Goal: Task Accomplishment & Management: Manage account settings

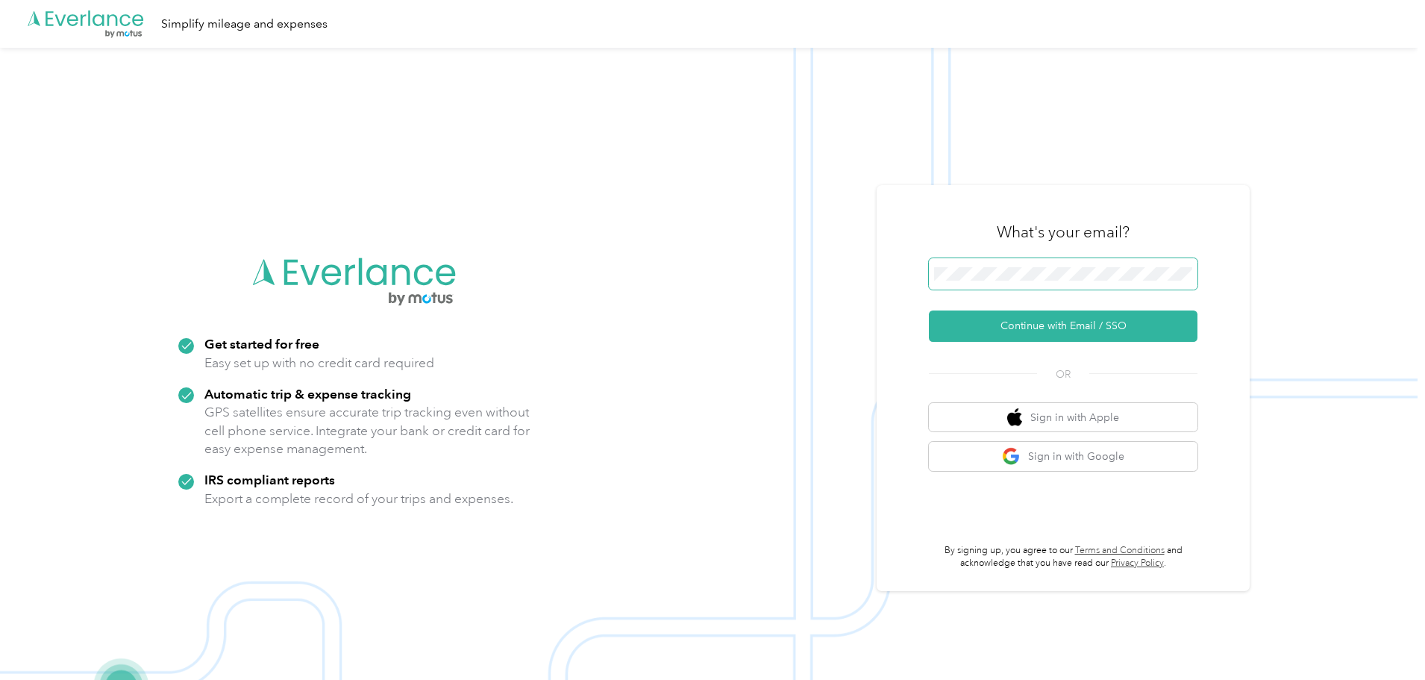
click at [983, 281] on span at bounding box center [1063, 273] width 269 height 31
click at [1046, 327] on button "Continue with Email / SSO" at bounding box center [1063, 325] width 269 height 31
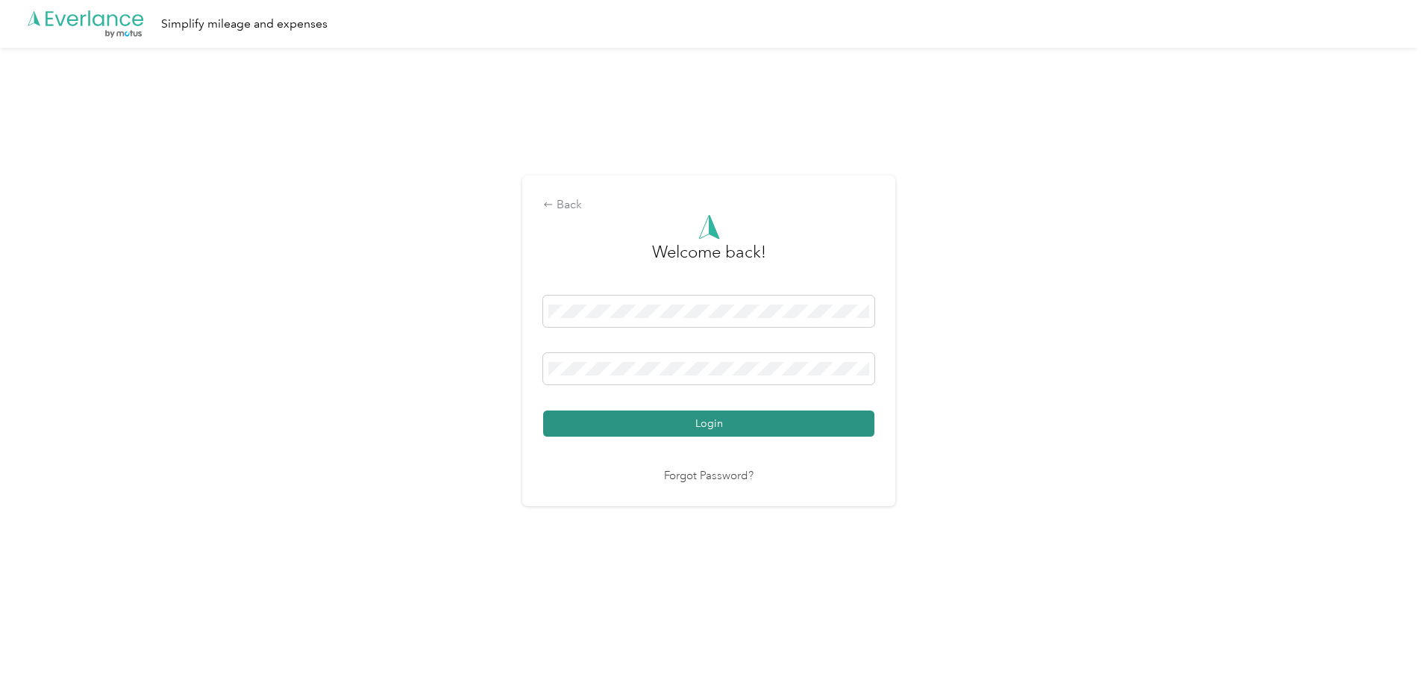
click at [673, 420] on button "Login" at bounding box center [708, 423] width 331 height 26
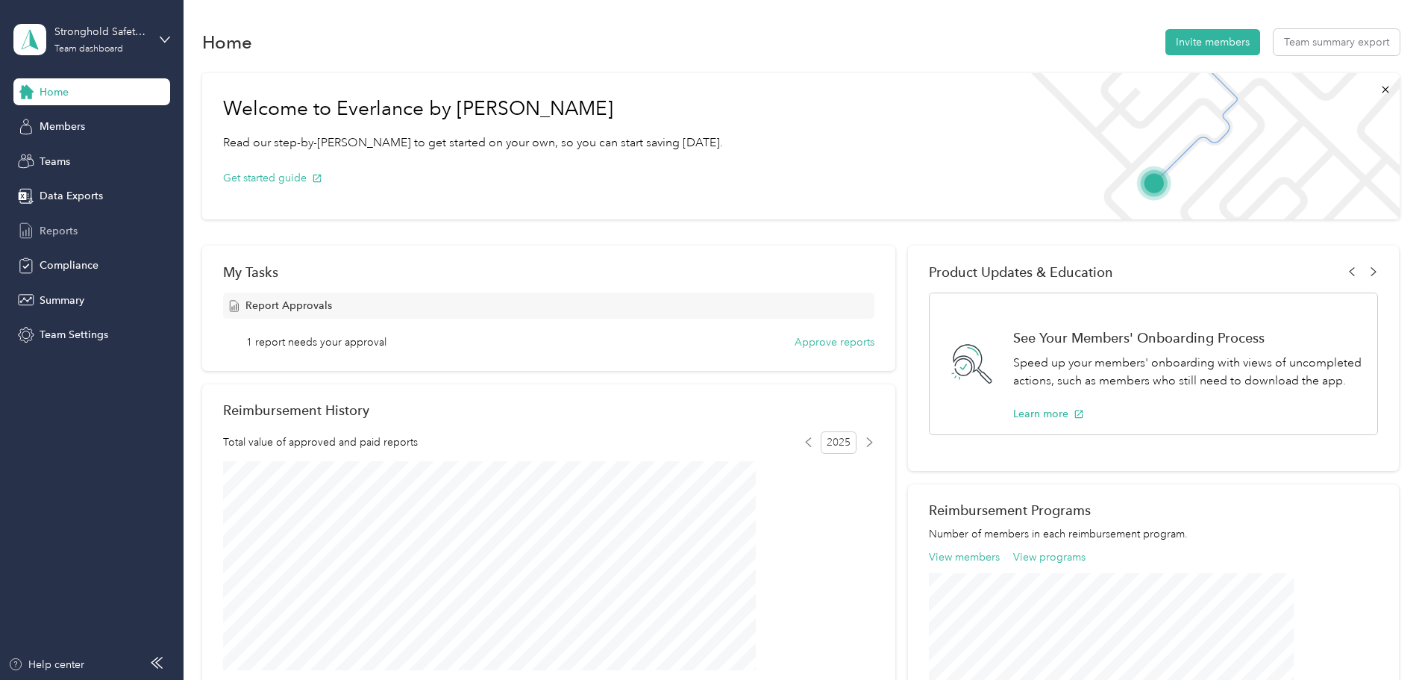
click at [59, 226] on span "Reports" at bounding box center [59, 231] width 38 height 16
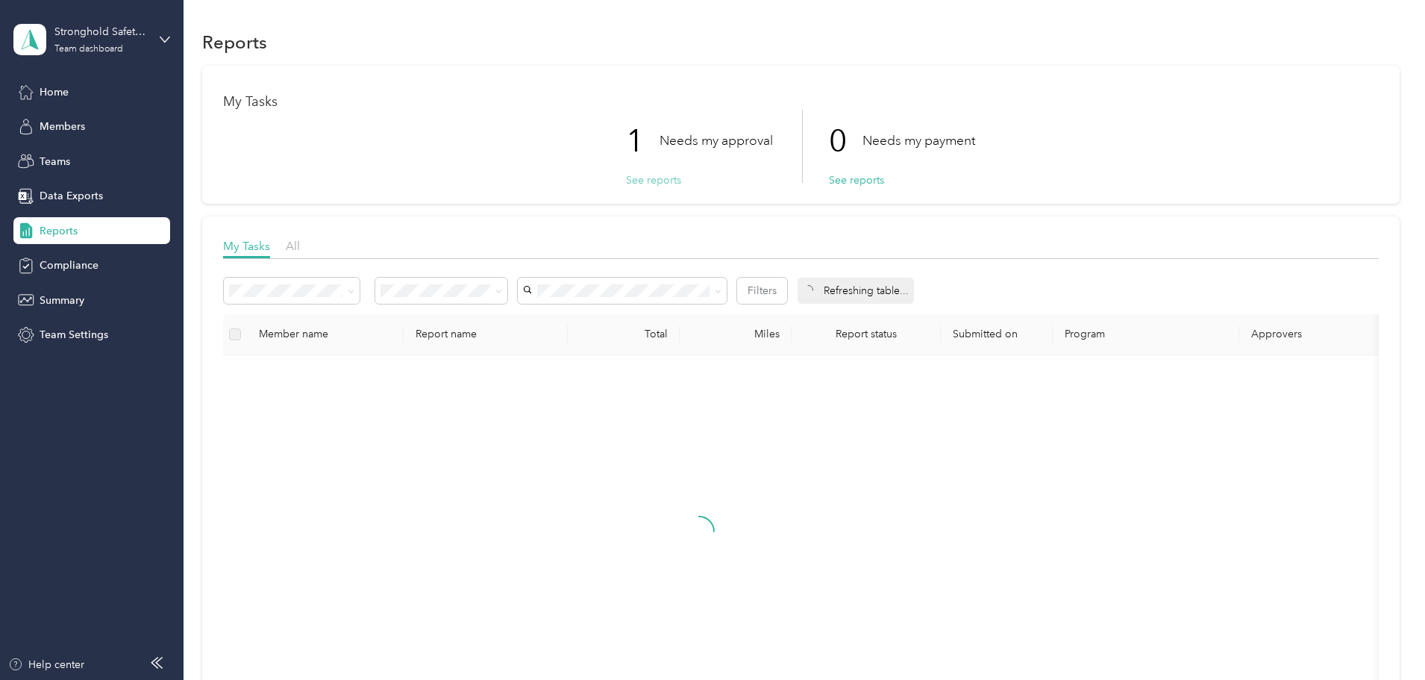
click at [668, 185] on button "See reports" at bounding box center [653, 180] width 55 height 16
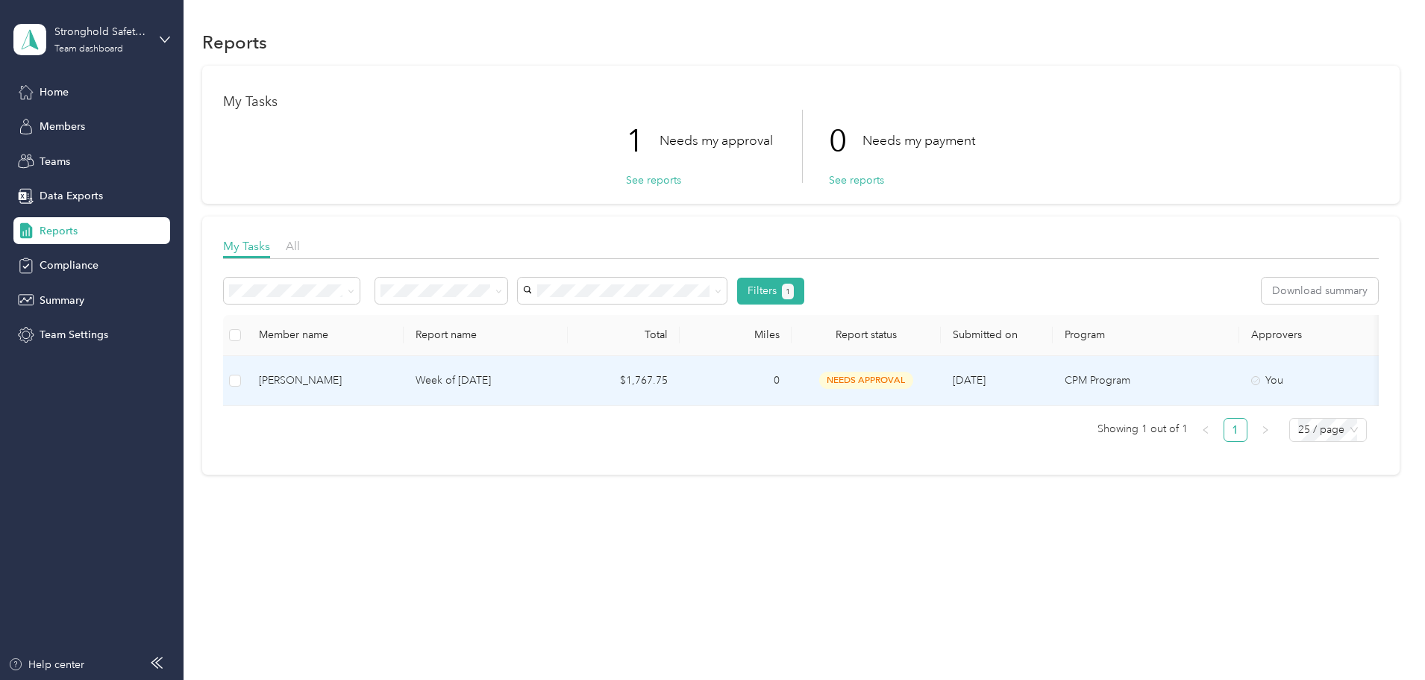
click at [556, 378] on p "Week of [DATE]" at bounding box center [486, 380] width 140 height 16
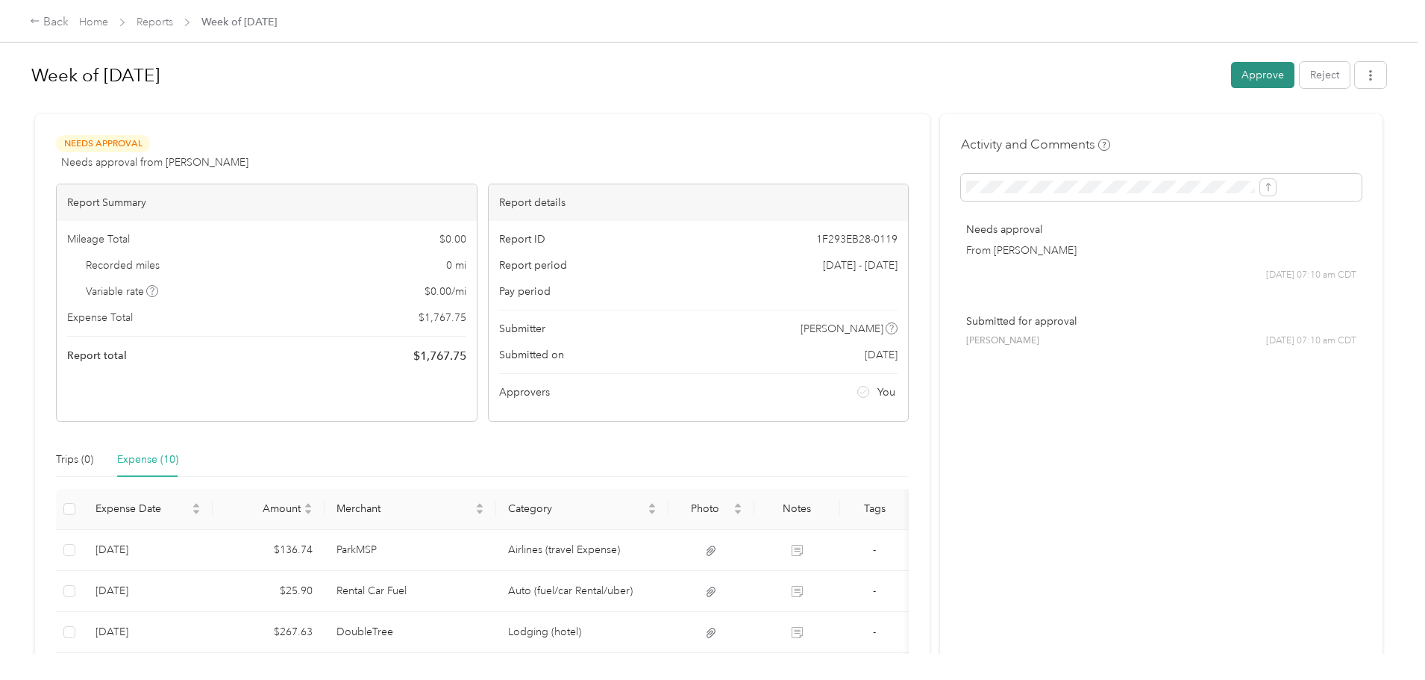
click at [1231, 80] on button "Approve" at bounding box center [1262, 75] width 63 height 26
